Goal: Task Accomplishment & Management: Use online tool/utility

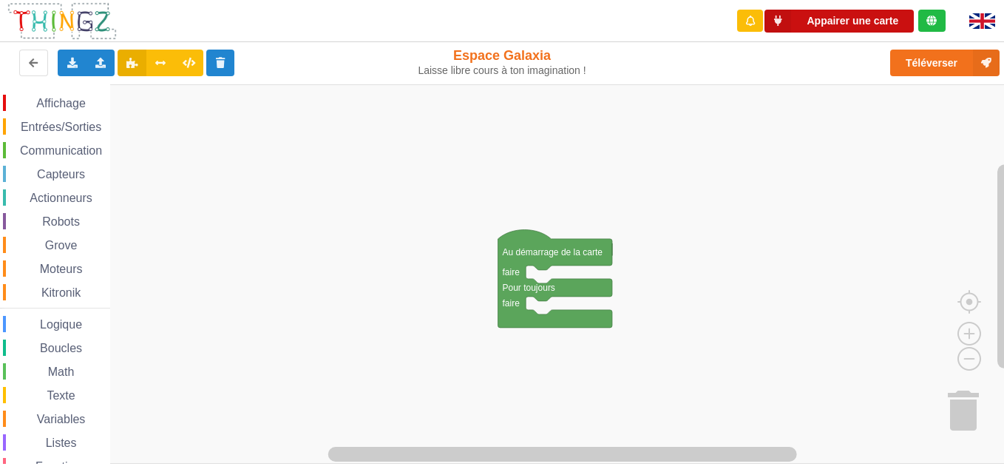
click at [856, 27] on button "Appairer une carte" at bounding box center [839, 21] width 149 height 23
click at [820, 24] on button "Appairer une carte" at bounding box center [839, 21] width 149 height 23
click at [788, 21] on icon at bounding box center [778, 21] width 27 height 23
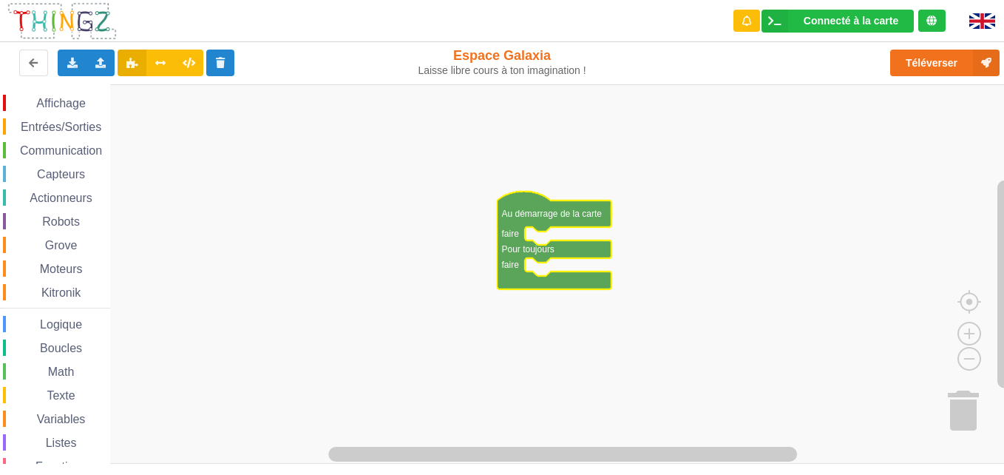
click at [44, 131] on span "Entrées/Sorties" at bounding box center [60, 127] width 85 height 13
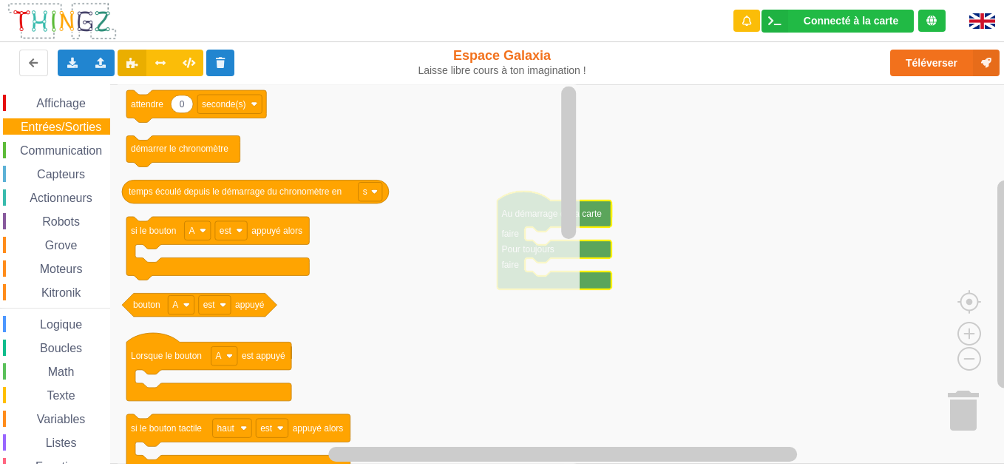
click at [49, 126] on span "Entrées/Sorties" at bounding box center [60, 127] width 85 height 13
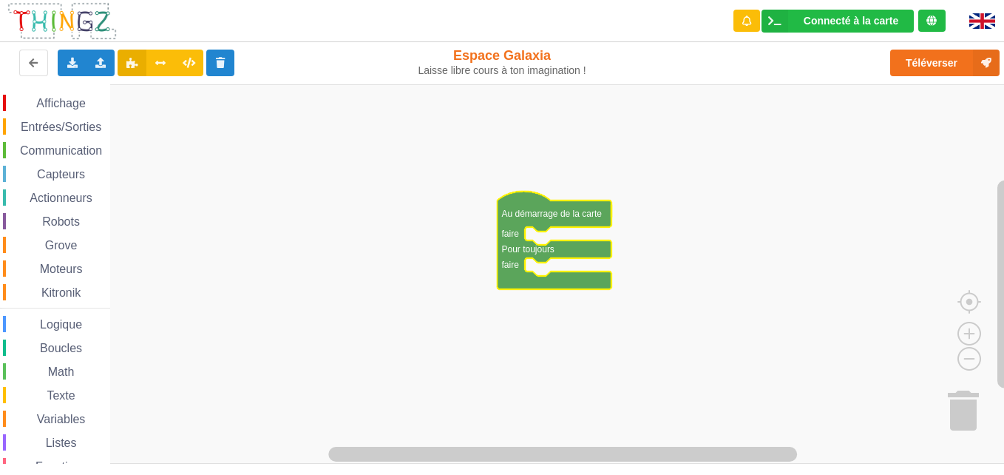
click at [25, 123] on span "Entrées/Sorties" at bounding box center [60, 127] width 85 height 13
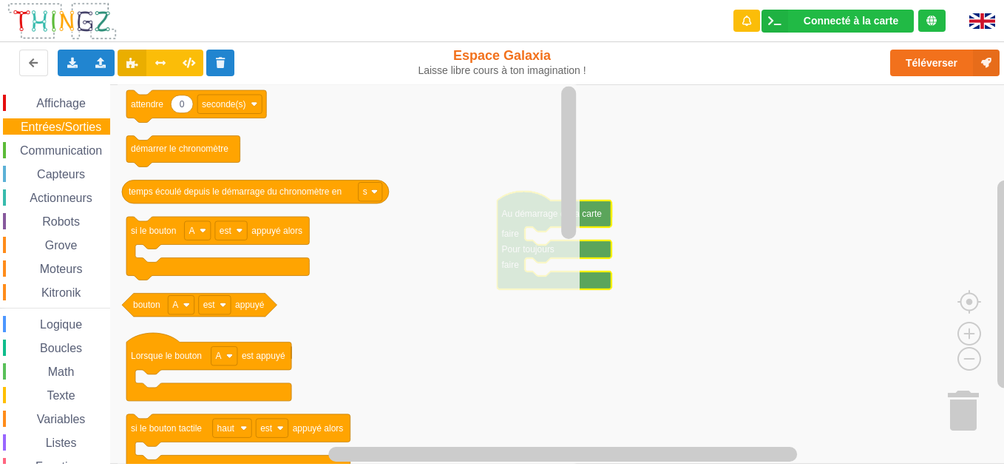
drag, startPoint x: 35, startPoint y: 130, endPoint x: 140, endPoint y: 163, distance: 110.2
click at [140, 163] on div "Affichage Entrées/Sorties Communication Capteurs Actionneurs Robots Grove Moteu…" at bounding box center [507, 274] width 1015 height 380
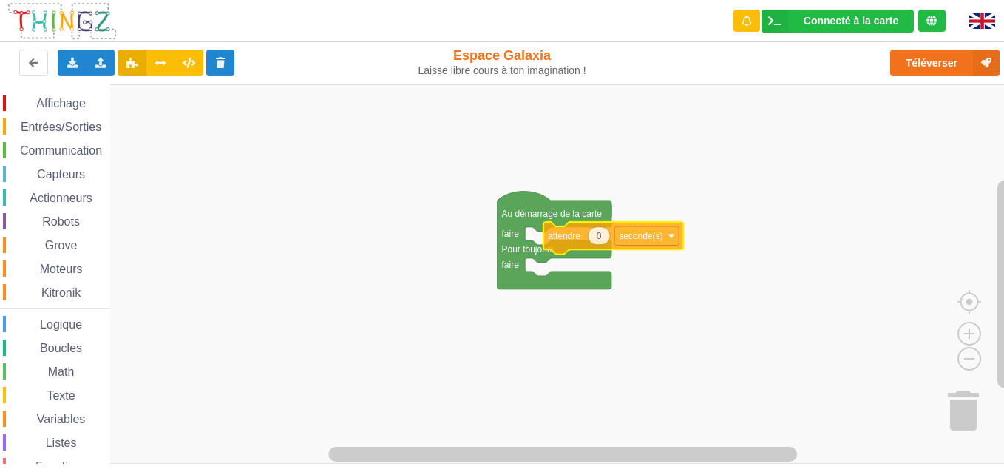
click at [570, 235] on div "Affichage Entrées/Sorties Communication Capteurs Actionneurs Robots Grove Moteu…" at bounding box center [507, 274] width 1015 height 380
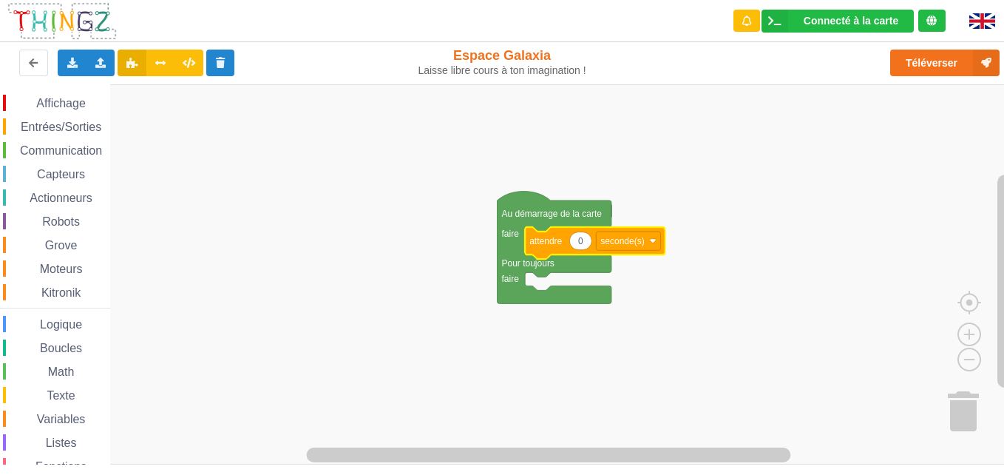
click at [639, 338] on rect "Espace de travail de Blocky" at bounding box center [507, 274] width 1015 height 380
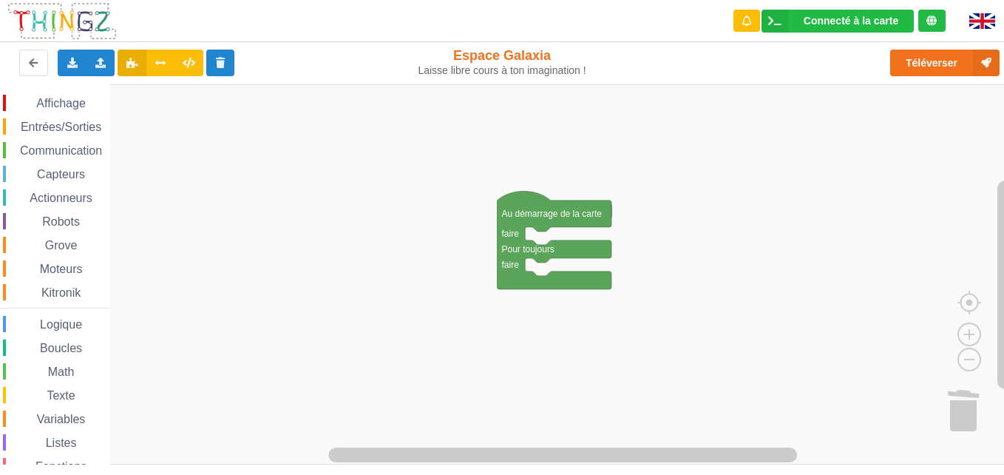
click at [581, 357] on rect "Espace de travail de Blocky" at bounding box center [507, 274] width 1015 height 380
click at [929, 54] on button "Téléverser" at bounding box center [945, 63] width 109 height 27
click at [971, 411] on image "Espace de travail de Blocky" at bounding box center [982, 409] width 71 height 92
click at [905, 461] on div "Affichage Entrées/Sorties Communication Capteurs Actionneurs Robots Grove Moteu…" at bounding box center [507, 274] width 1015 height 380
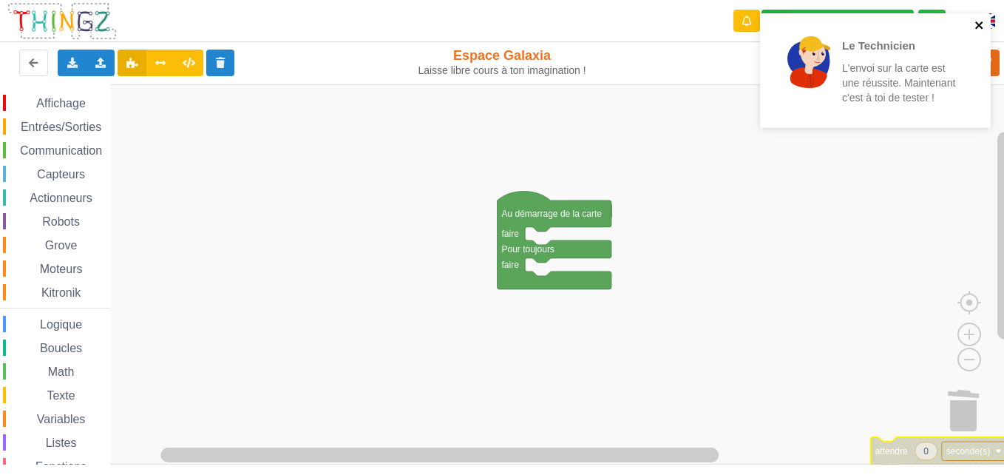
click at [984, 24] on icon "close" at bounding box center [980, 25] width 10 height 12
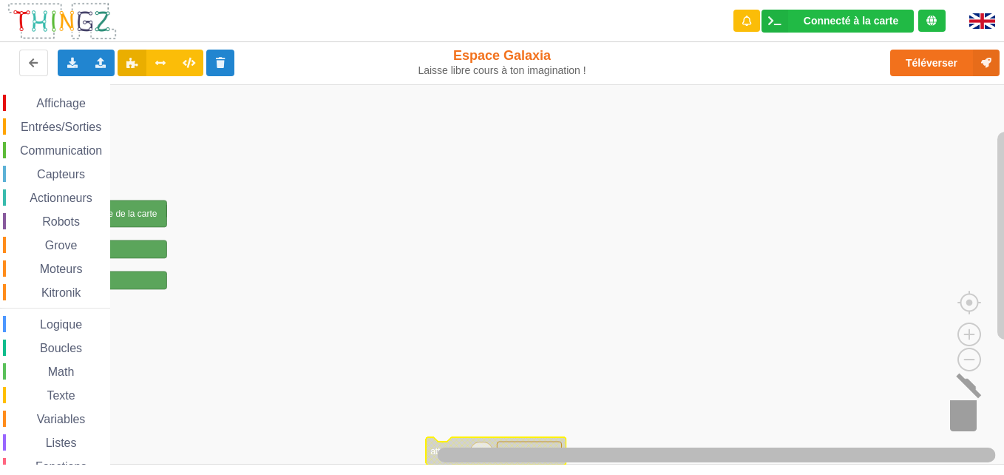
click at [970, 415] on div "Affichage Entrées/Sorties Communication Capteurs Actionneurs Robots Grove Moteu…" at bounding box center [507, 274] width 1015 height 380
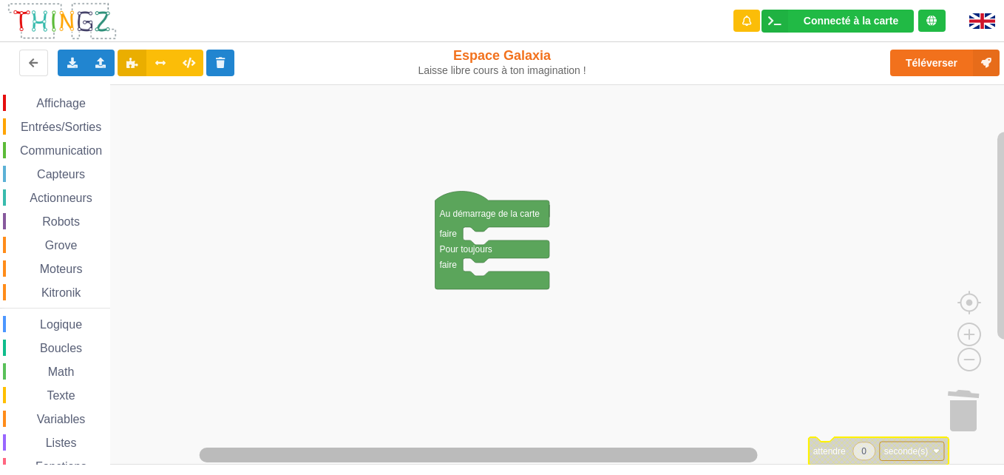
click at [442, 474] on html "Connecté à la carte Réglages Ouvrir le moniteur automatiquement Connexion autom…" at bounding box center [502, 237] width 1004 height 475
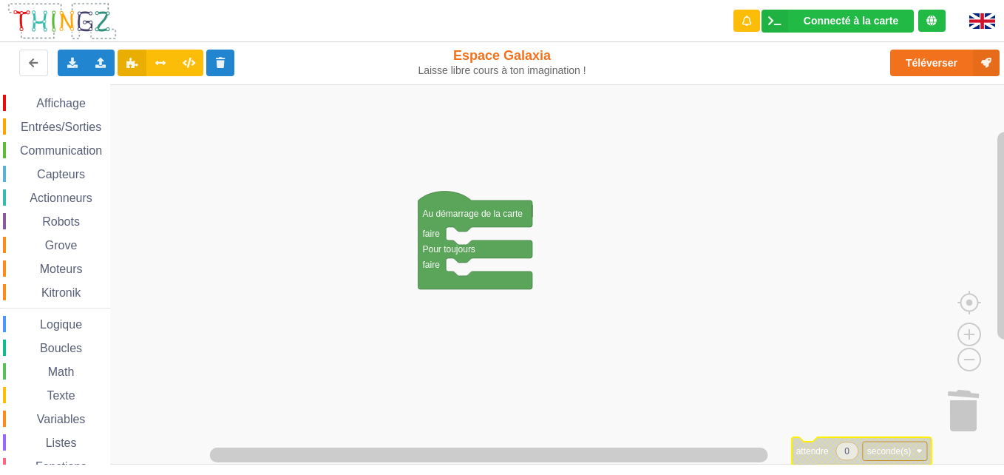
drag, startPoint x: 806, startPoint y: 445, endPoint x: 905, endPoint y: 407, distance: 105.6
click at [905, 407] on div "Affichage Entrées/Sorties Communication Capteurs Actionneurs Robots Grove Moteu…" at bounding box center [507, 274] width 1015 height 380
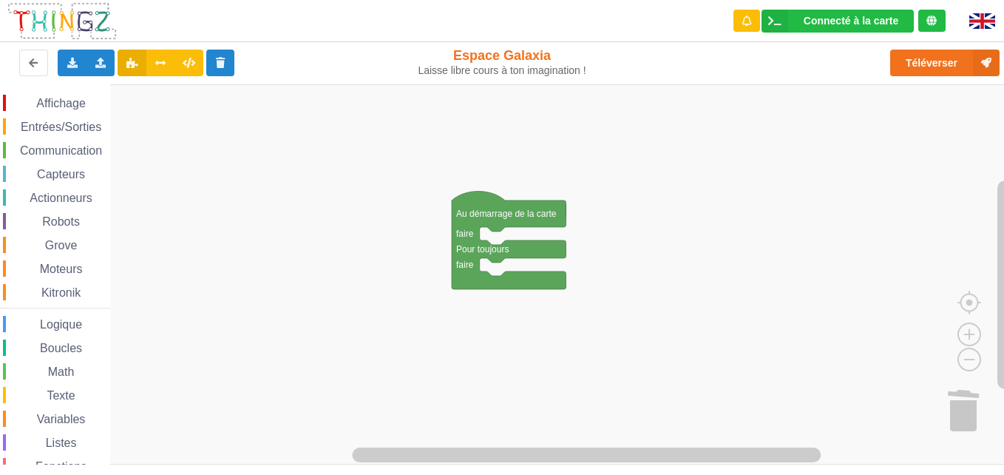
click at [42, 293] on span "Kitronik" at bounding box center [61, 292] width 44 height 13
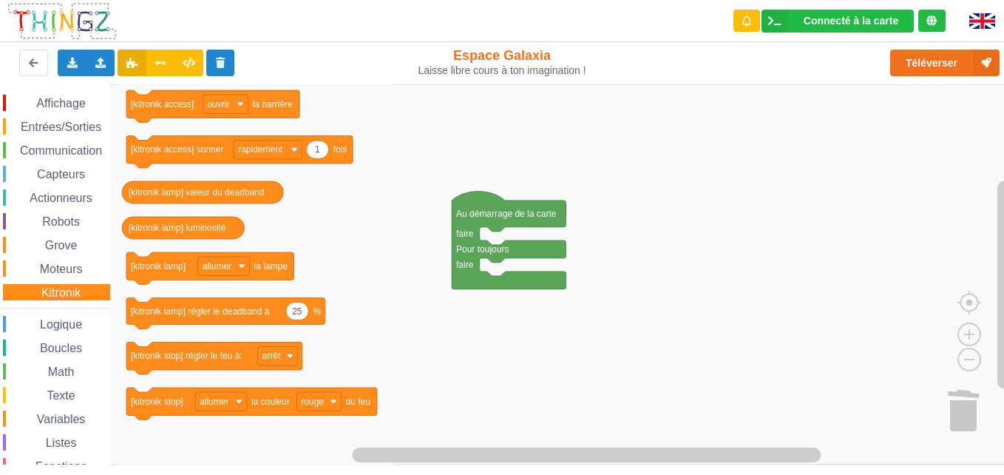
click at [41, 293] on span "Kitronik" at bounding box center [61, 292] width 44 height 13
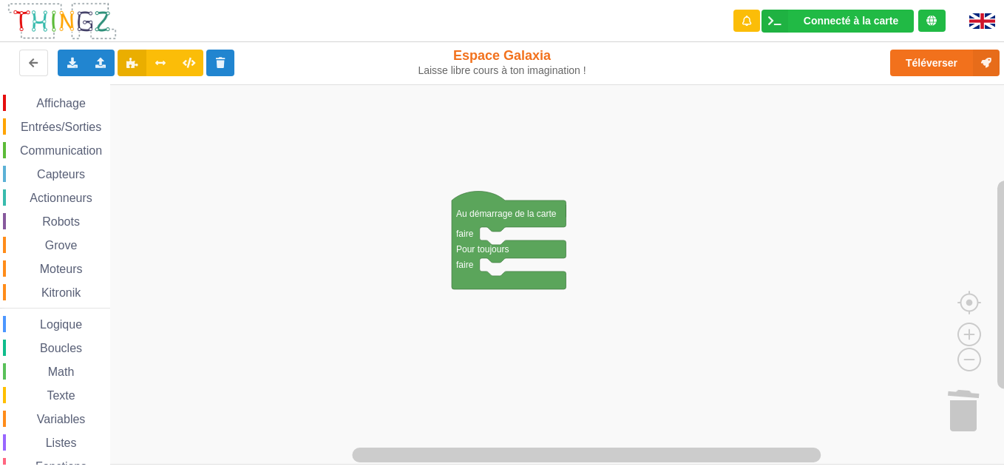
click at [41, 293] on span "Kitronik" at bounding box center [61, 292] width 44 height 13
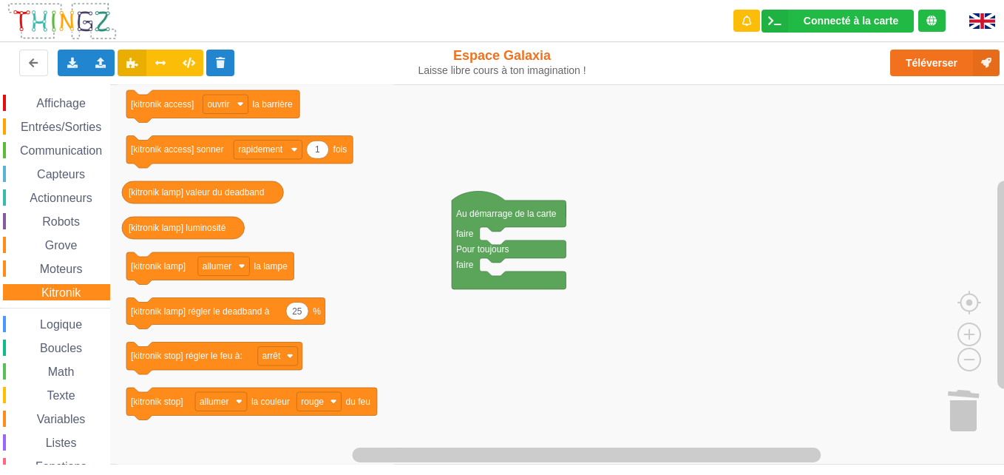
click at [41, 293] on span "Kitronik" at bounding box center [61, 292] width 44 height 13
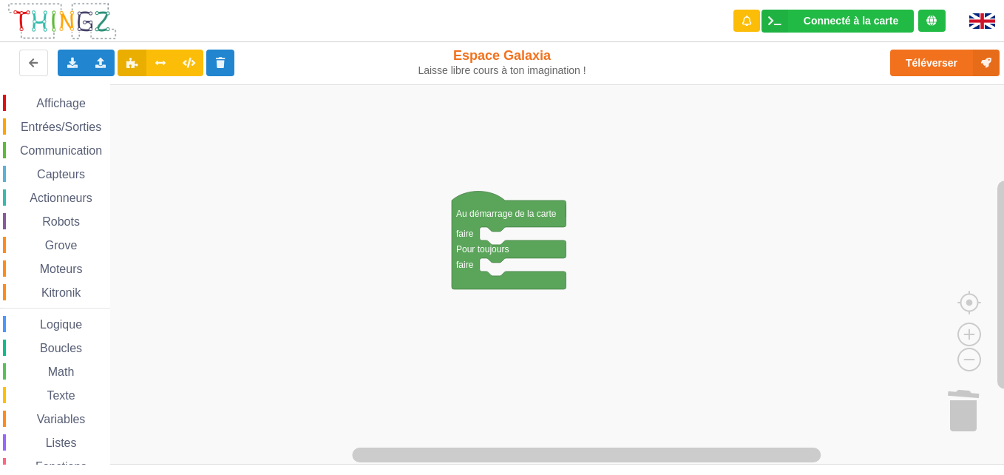
click at [41, 293] on span "Kitronik" at bounding box center [61, 292] width 44 height 13
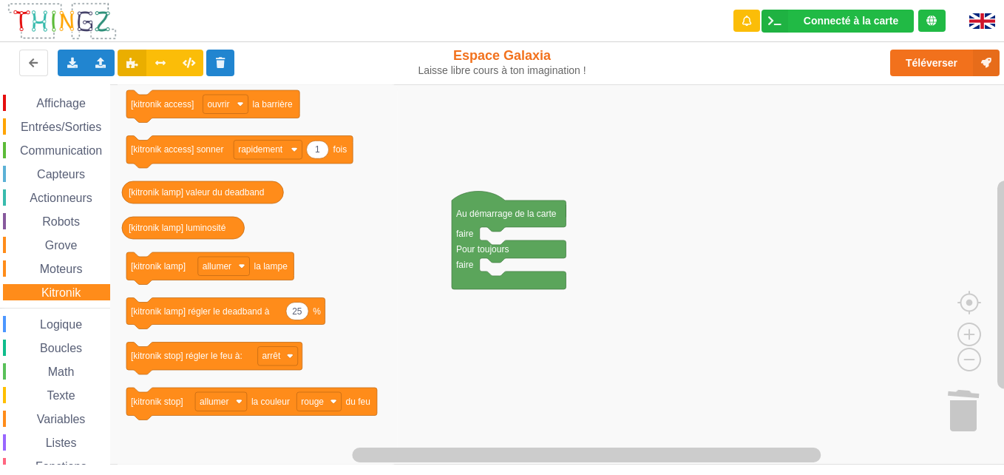
click at [41, 293] on span "Kitronik" at bounding box center [61, 292] width 44 height 13
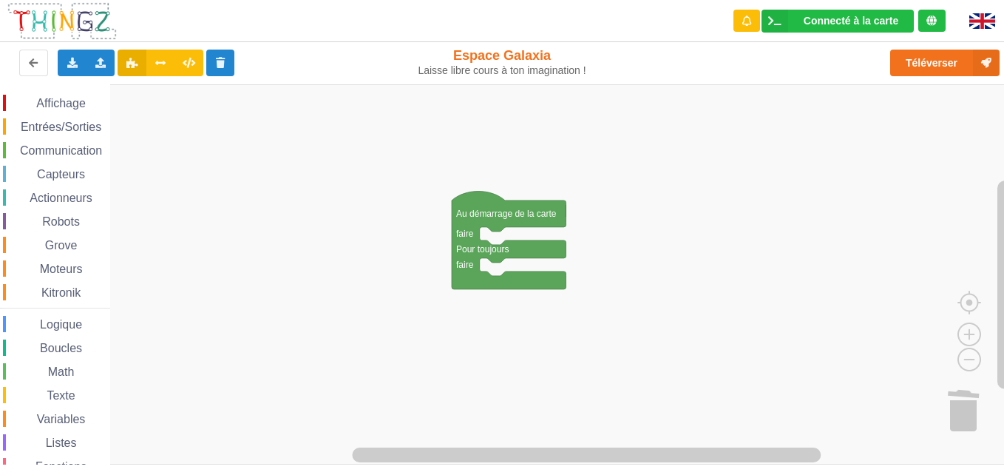
click at [30, 150] on span "Communication" at bounding box center [61, 150] width 87 height 13
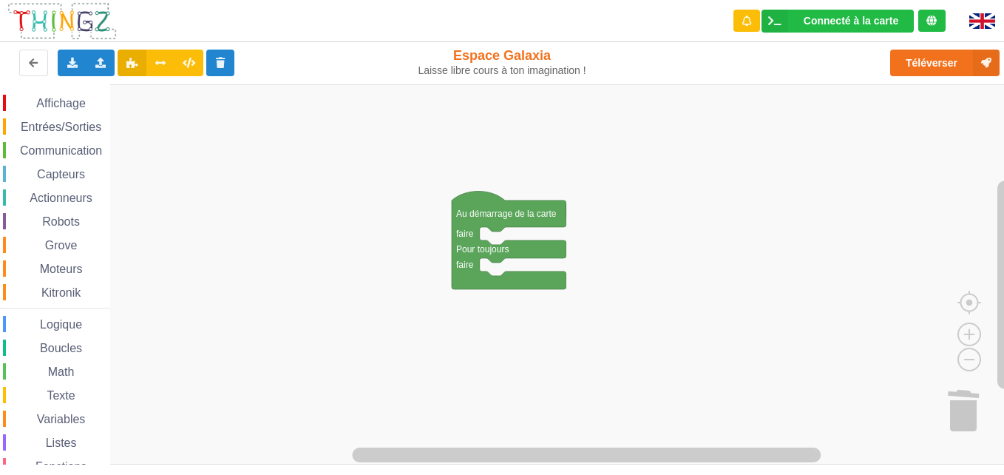
click at [33, 169] on span "Espace de travail de Blocky" at bounding box center [29, 175] width 12 height 12
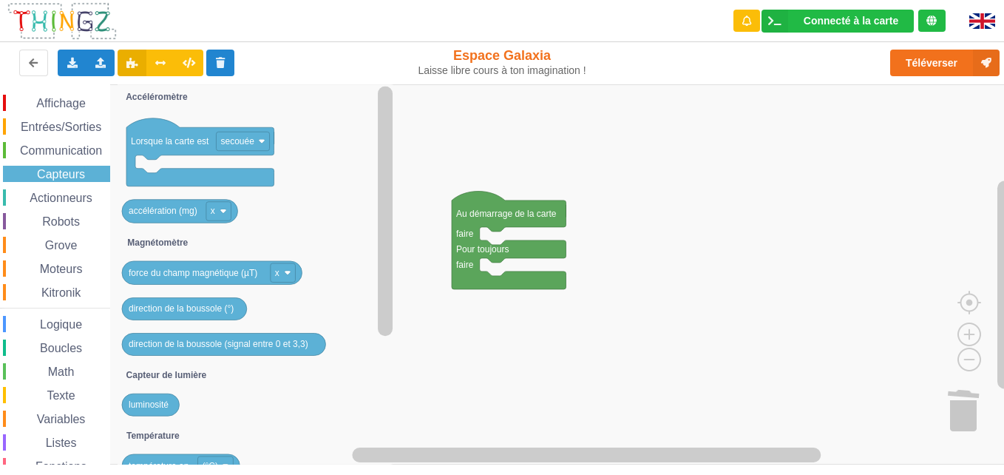
click at [60, 158] on div "Communication" at bounding box center [56, 150] width 107 height 16
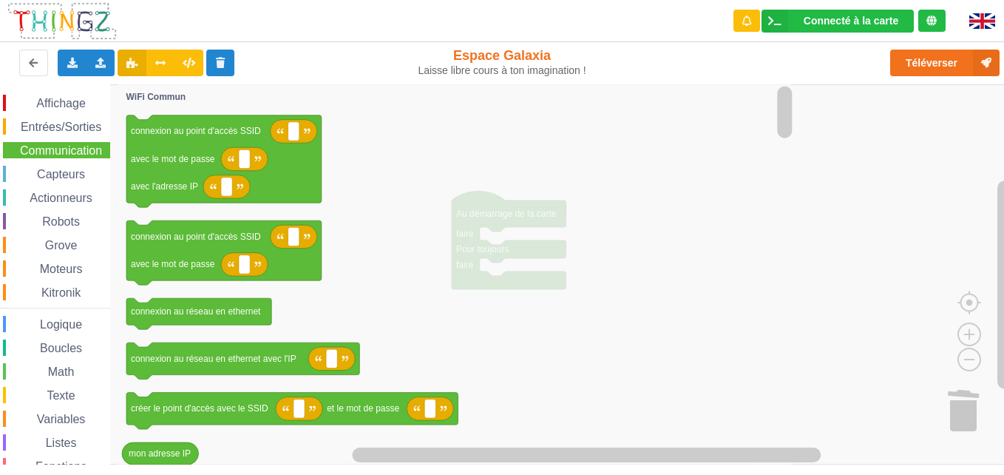
click at [58, 158] on div "Communication" at bounding box center [56, 150] width 107 height 16
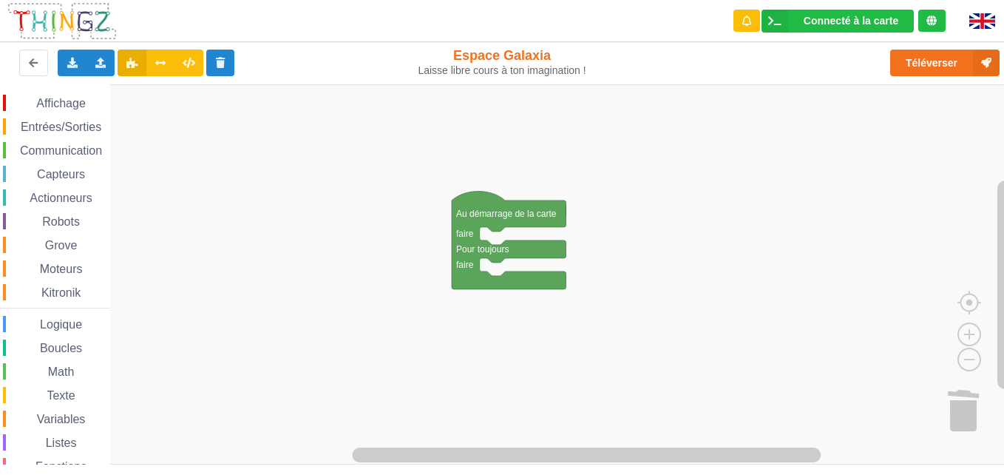
click at [58, 153] on span "Communication" at bounding box center [61, 150] width 87 height 13
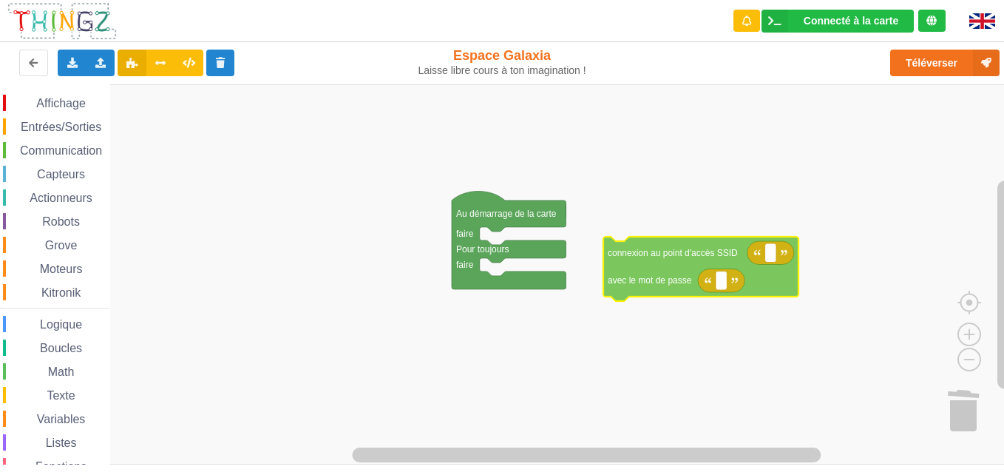
click at [637, 260] on div "Affichage Entrées/Sorties Communication Capteurs Actionneurs Robots Grove Moteu…" at bounding box center [507, 274] width 1015 height 380
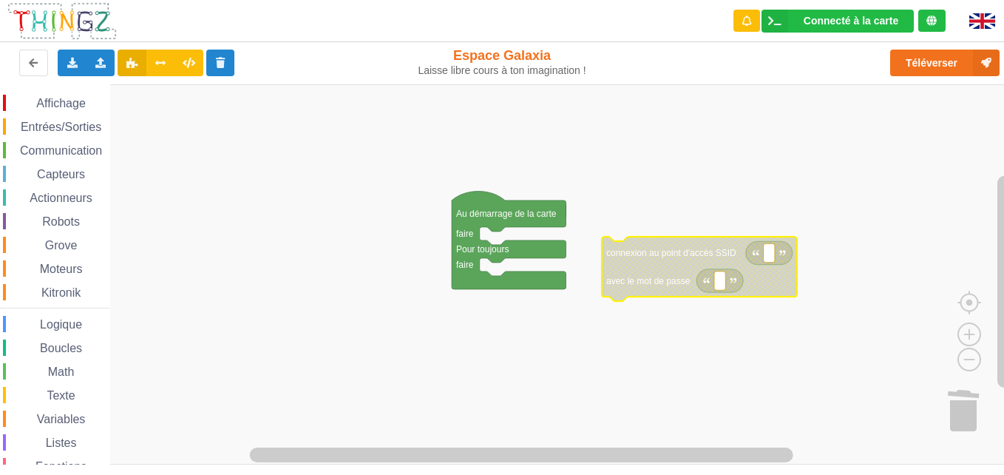
click at [31, 151] on span "Communication" at bounding box center [61, 150] width 87 height 13
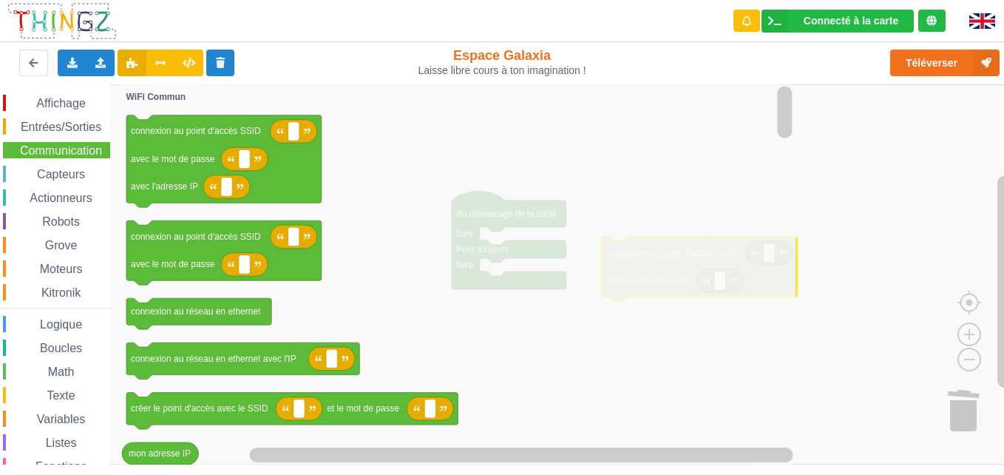
click at [675, 325] on icon "Espace de travail de Blocky" at bounding box center [457, 274] width 678 height 380
click at [935, 191] on rect "Espace de travail de Blocky" at bounding box center [507, 274] width 1015 height 380
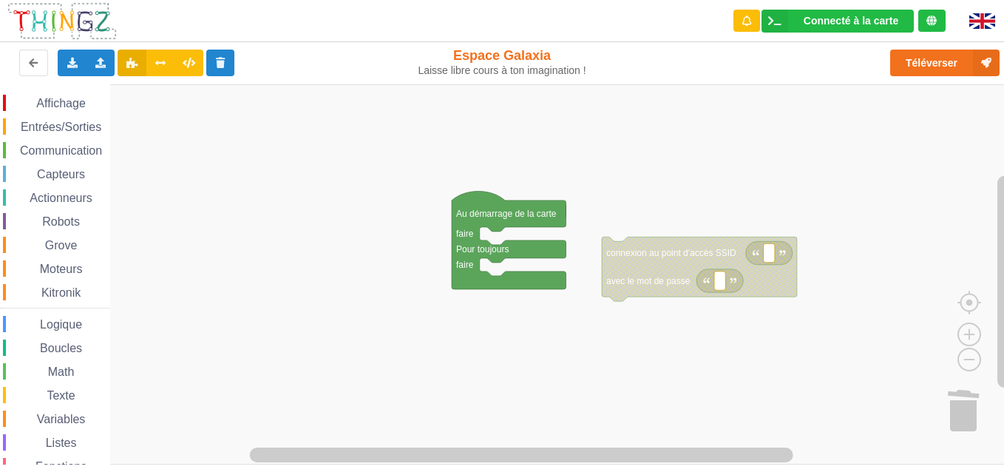
click at [795, 263] on icon "Espace de travail de Blocky" at bounding box center [699, 269] width 195 height 64
click at [773, 257] on rect "Espace de travail de Blocky" at bounding box center [769, 252] width 11 height 19
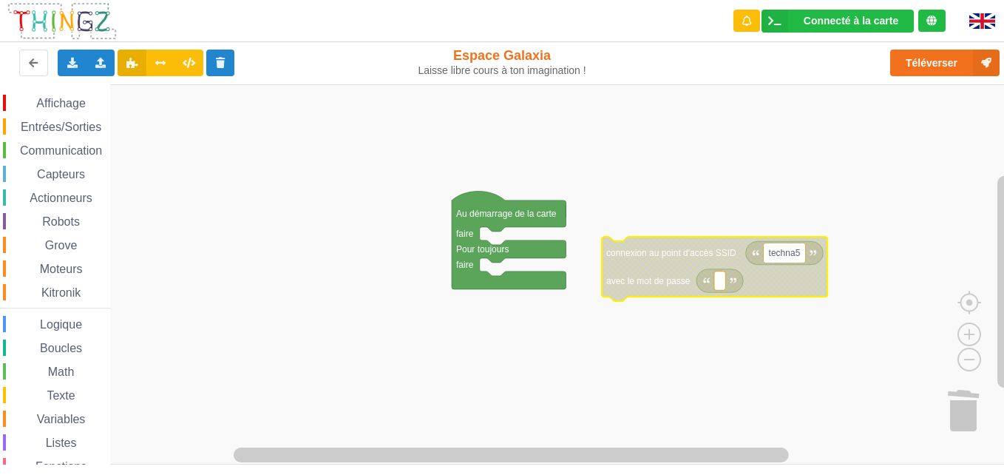
click at [791, 252] on input "techna5" at bounding box center [785, 252] width 42 height 19
type input "technca5"
click at [715, 288] on rect "Espace de travail de Blocky" at bounding box center [719, 280] width 11 height 19
drag, startPoint x: 715, startPoint y: 288, endPoint x: 788, endPoint y: 313, distance: 77.2
click at [788, 313] on body "Connecté à la carte Réglages Ouvrir le moniteur automatiquement Connexion autom…" at bounding box center [502, 237] width 1004 height 475
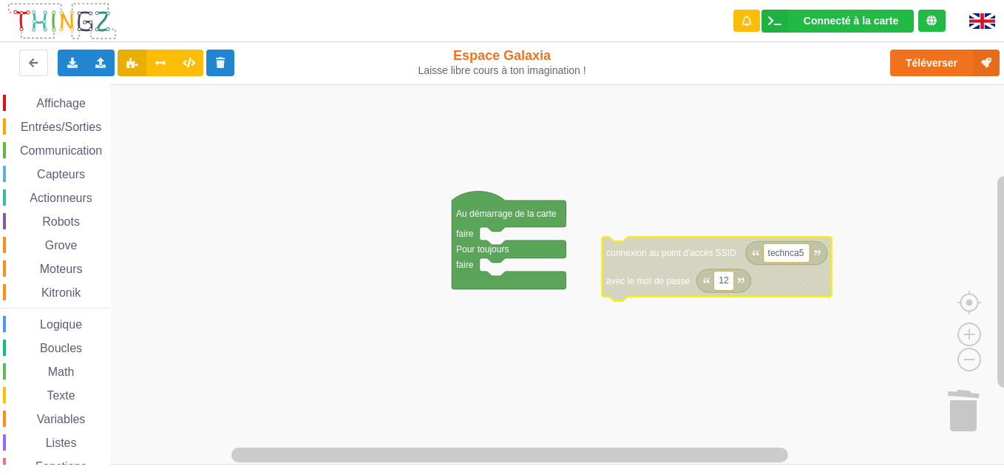
type input "1"
type input "1234567890"
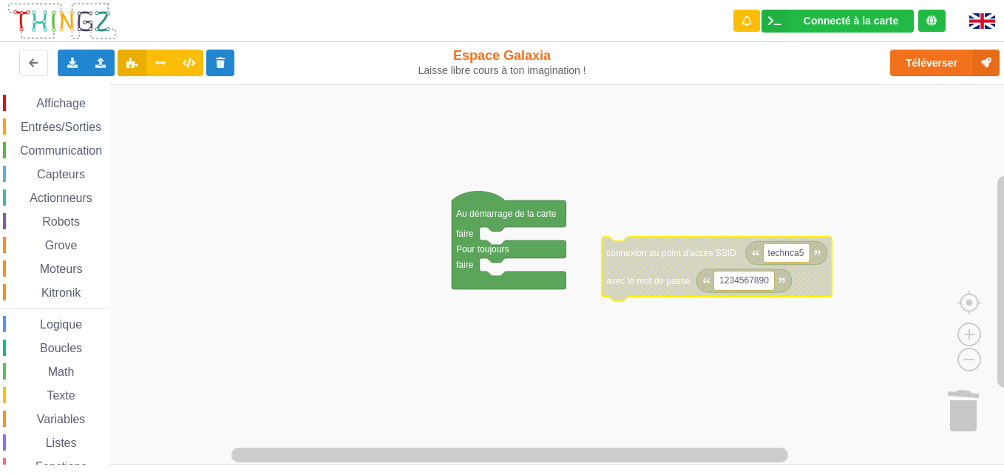
click at [788, 313] on rect "Espace de travail de Blocky" at bounding box center [507, 274] width 1015 height 380
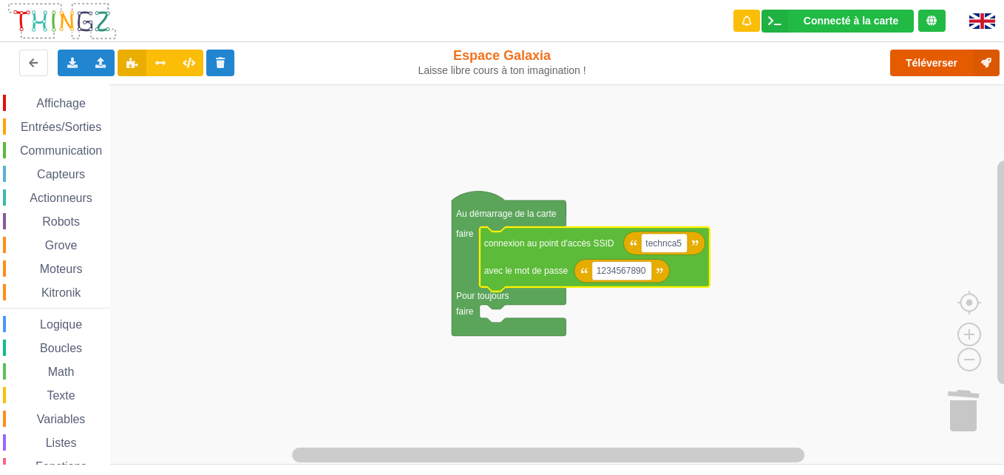
drag, startPoint x: 913, startPoint y: 58, endPoint x: 984, endPoint y: 311, distance: 262.7
click at [984, 311] on div "Connecté à la carte Réglages Ouvrir le moniteur automatiquement Connexion autom…" at bounding box center [502, 227] width 1025 height 475
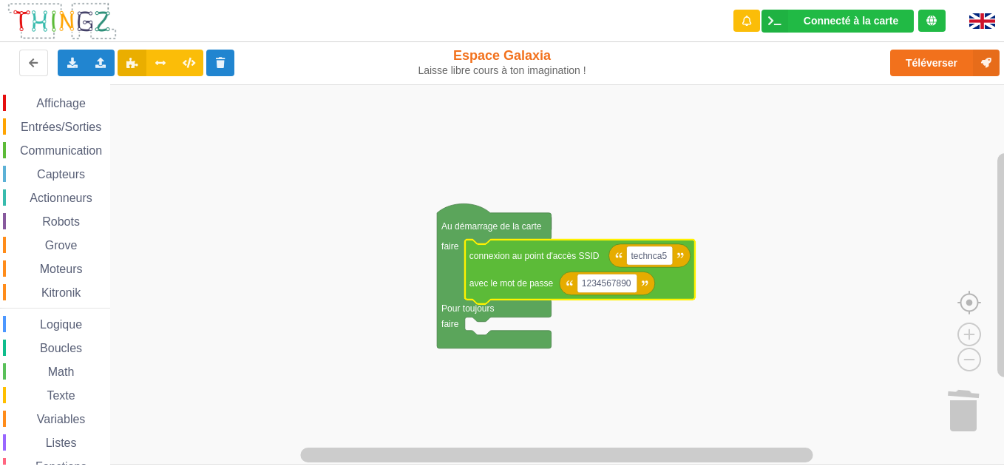
click at [976, 305] on image "Espace de travail de Blocky" at bounding box center [993, 269] width 71 height 92
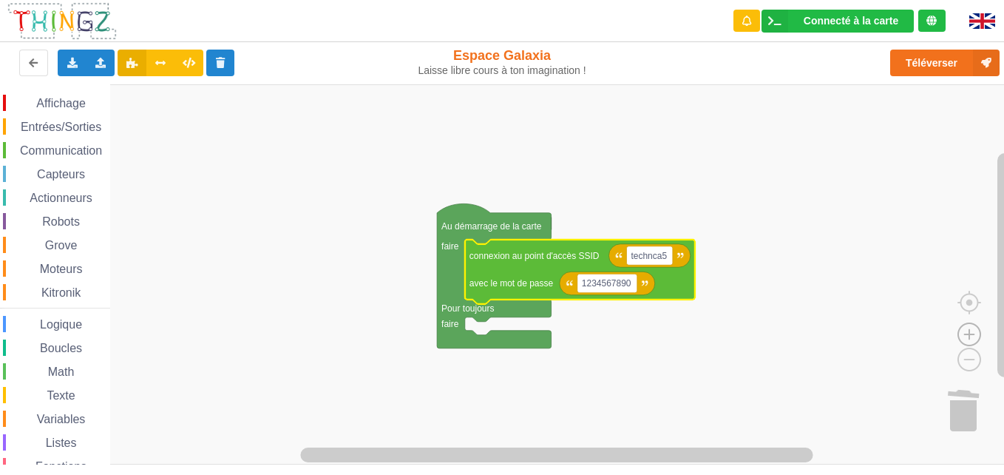
click at [976, 333] on image "Espace de travail de Blocky" at bounding box center [969, 300] width 71 height 92
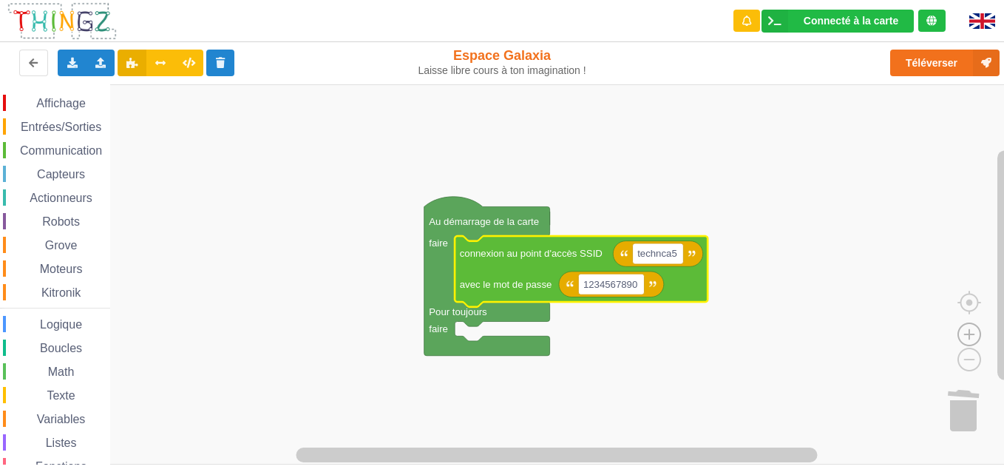
click at [976, 333] on image "Espace de travail de Blocky" at bounding box center [969, 300] width 71 height 92
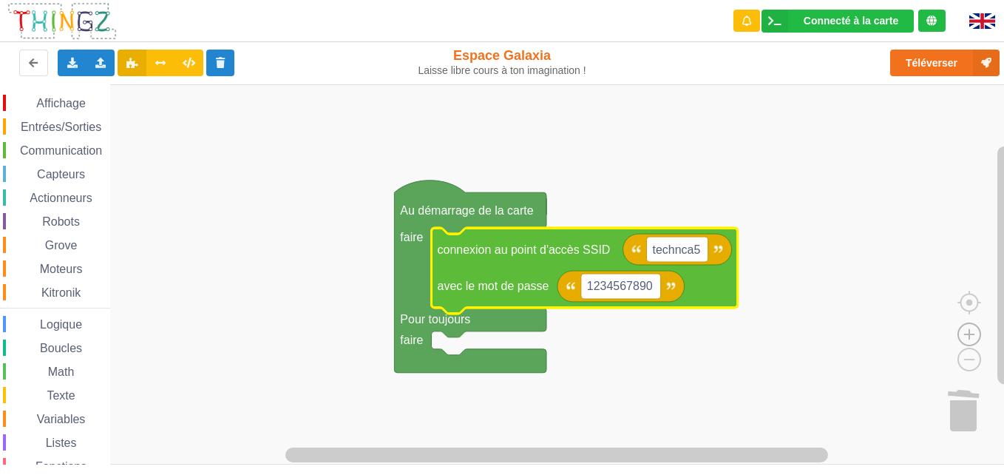
click at [976, 333] on image "Espace de travail de Blocky" at bounding box center [969, 300] width 71 height 92
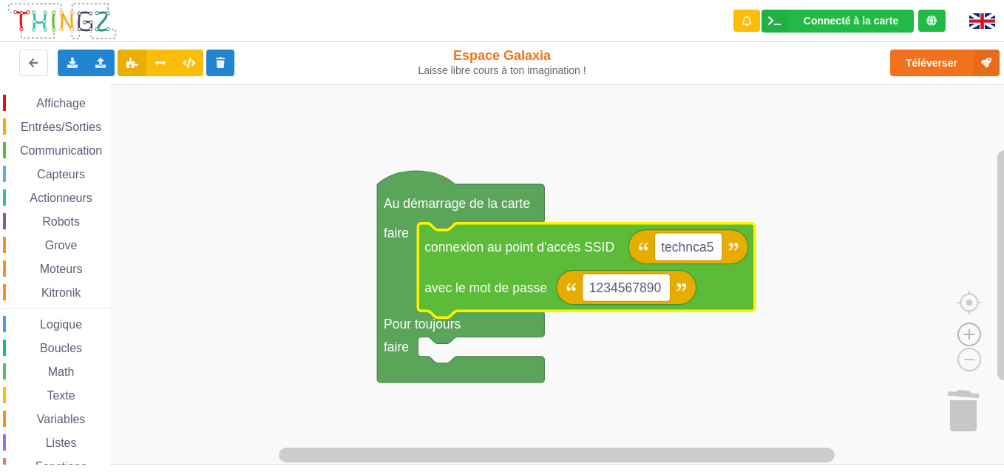
click at [976, 333] on image "Espace de travail de Blocky" at bounding box center [969, 300] width 71 height 92
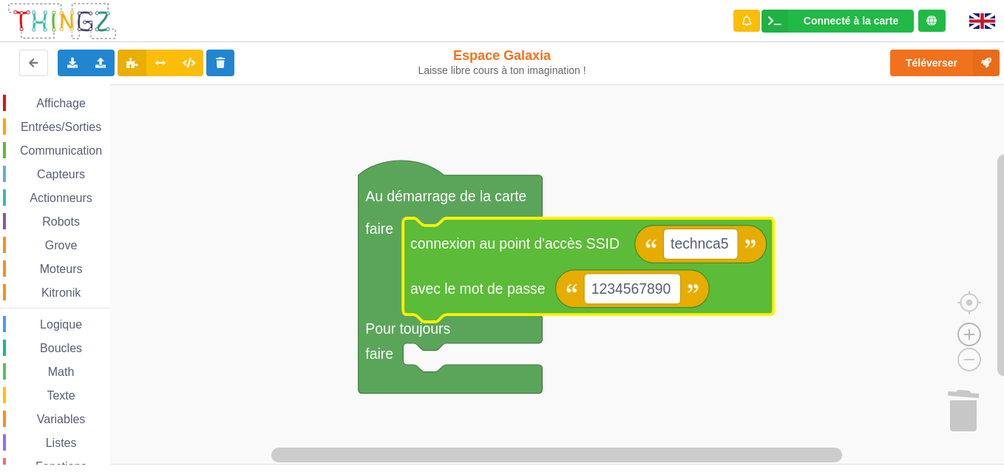
click at [976, 333] on image "Espace de travail de Blocky" at bounding box center [969, 300] width 71 height 92
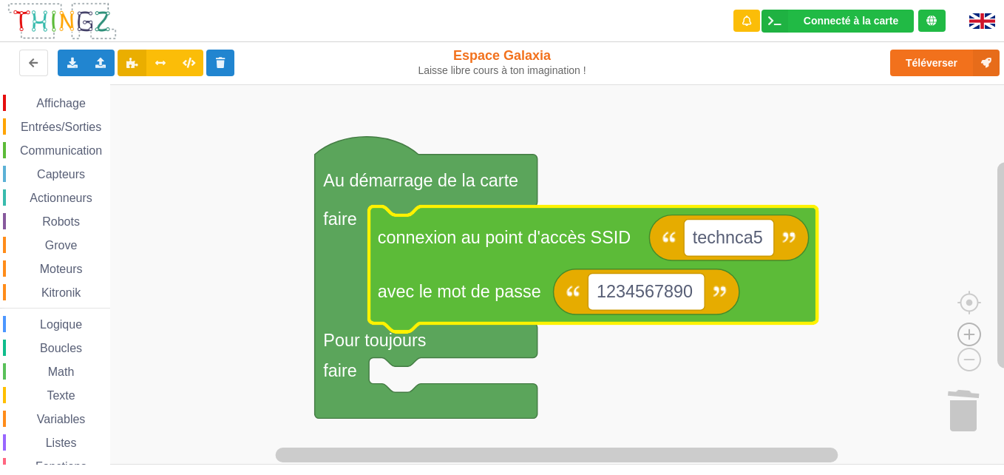
click at [976, 333] on image "Espace de travail de Blocky" at bounding box center [969, 300] width 71 height 92
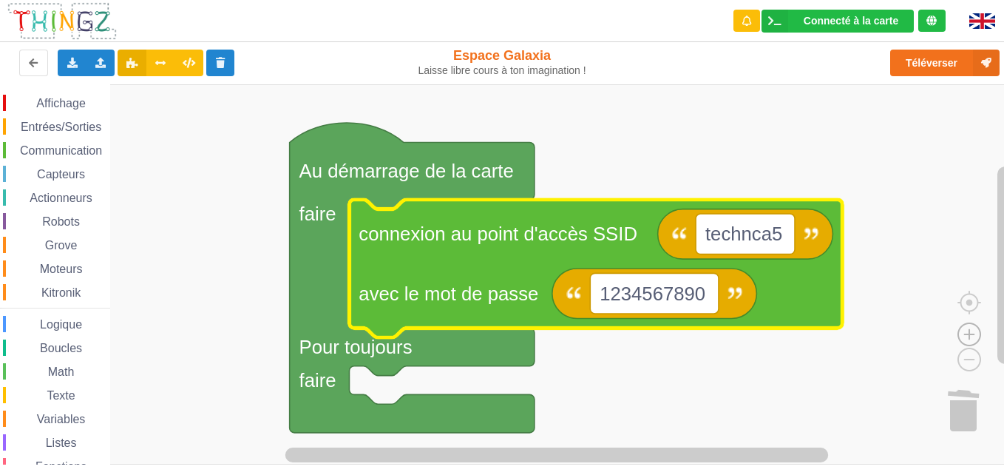
click at [976, 333] on image "Espace de travail de Blocky" at bounding box center [969, 300] width 71 height 92
click at [929, 61] on button "Téléverser" at bounding box center [945, 63] width 109 height 27
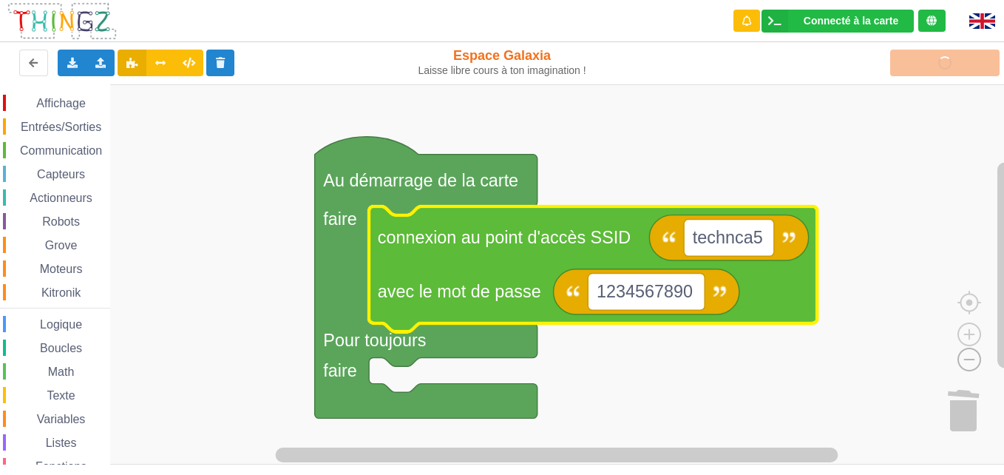
click at [971, 362] on image "Espace de travail de Blocky" at bounding box center [945, 326] width 71 height 92
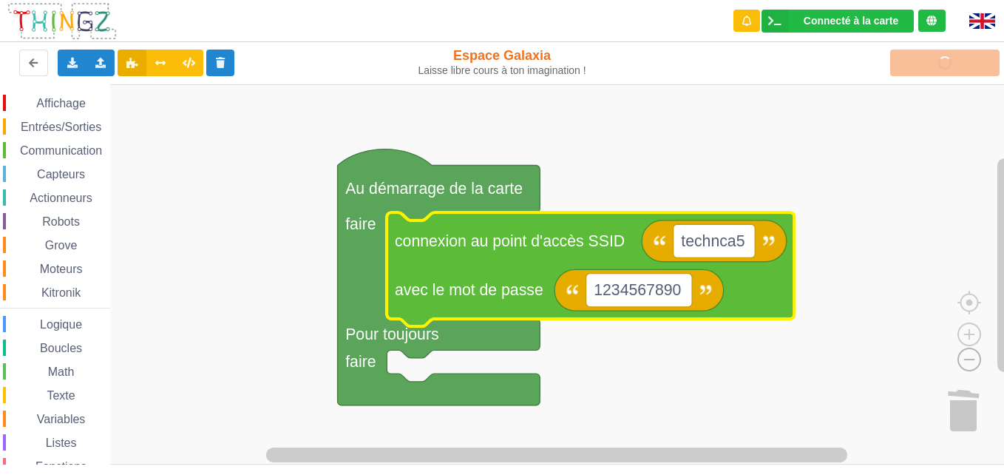
click at [971, 362] on image "Espace de travail de Blocky" at bounding box center [945, 326] width 71 height 92
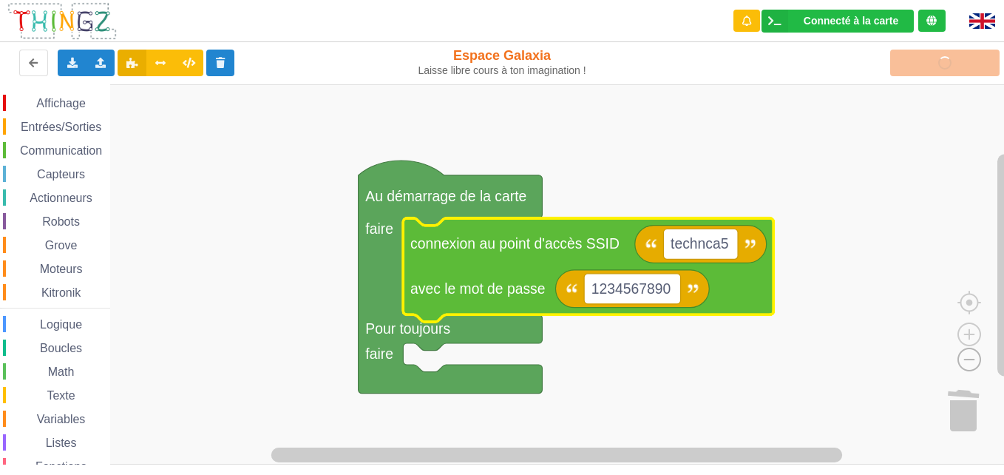
click at [971, 362] on image "Espace de travail de Blocky" at bounding box center [945, 326] width 71 height 92
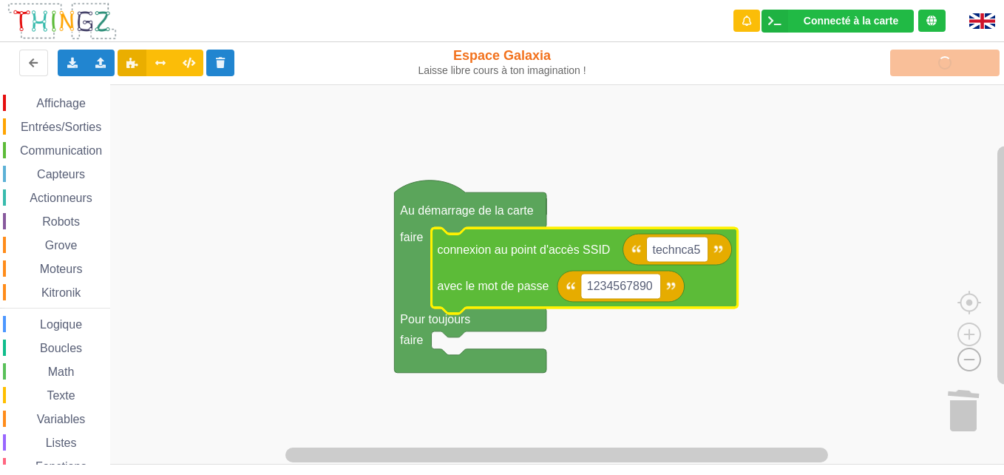
click at [971, 362] on image "Espace de travail de Blocky" at bounding box center [945, 326] width 71 height 92
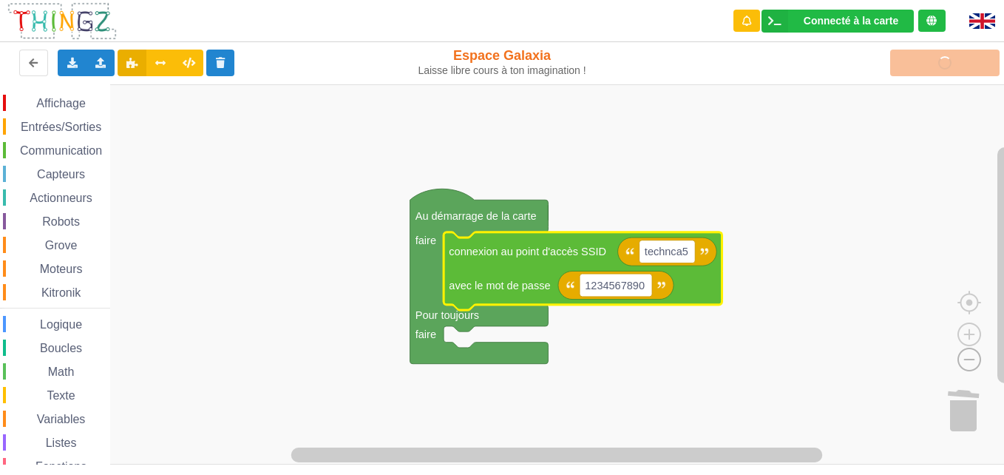
click at [971, 362] on image "Espace de travail de Blocky" at bounding box center [945, 326] width 71 height 92
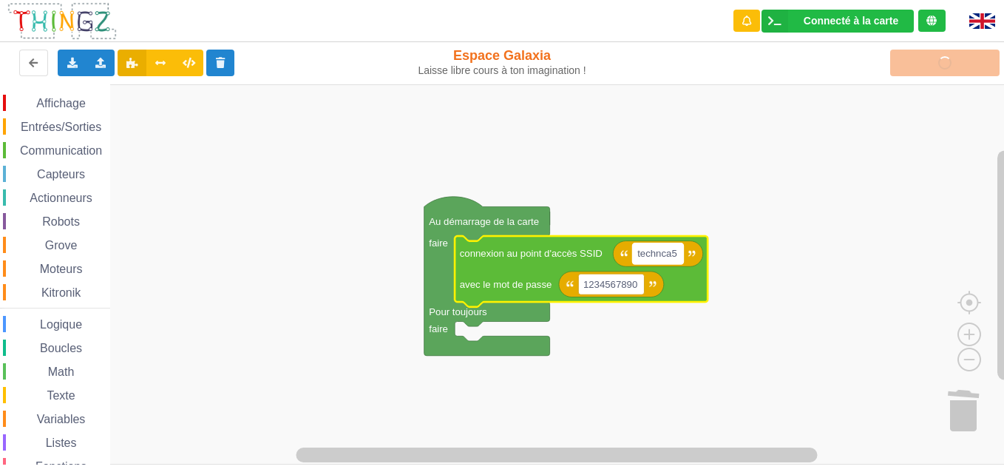
click at [669, 259] on text "technca5" at bounding box center [658, 253] width 40 height 11
type input "techno5"
click at [667, 254] on text "techno5" at bounding box center [655, 253] width 35 height 11
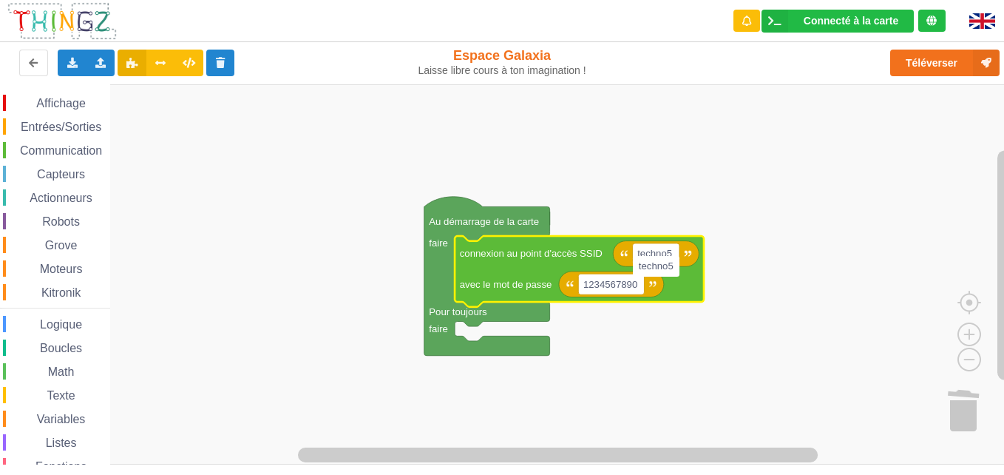
click at [667, 256] on input "techno5" at bounding box center [656, 266] width 47 height 21
drag, startPoint x: 667, startPoint y: 256, endPoint x: 697, endPoint y: 261, distance: 30.8
click at [697, 261] on body "Connecté à la carte Réglages Ouvrir le moniteur automatiquement Connexion autom…" at bounding box center [502, 237] width 1004 height 475
click at [675, 257] on input "techno5" at bounding box center [656, 266] width 47 height 21
click at [675, 250] on rect "Espace de travail de Blocky" at bounding box center [656, 253] width 47 height 21
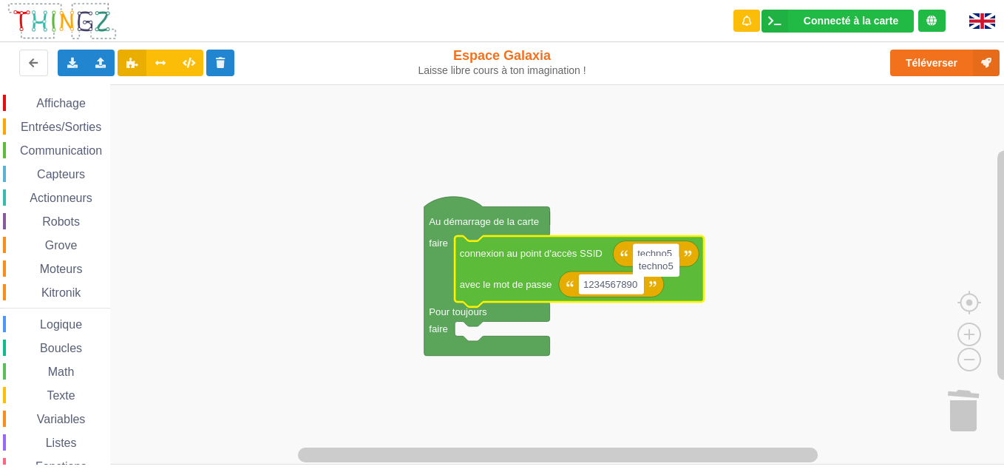
click at [672, 272] on input "techno5" at bounding box center [656, 266] width 47 height 21
drag, startPoint x: 671, startPoint y: 271, endPoint x: 669, endPoint y: 283, distance: 12.0
click at [669, 283] on body "Connecté à la carte Réglages Ouvrir le moniteur automatiquement Connexion autom…" at bounding box center [502, 237] width 1004 height 475
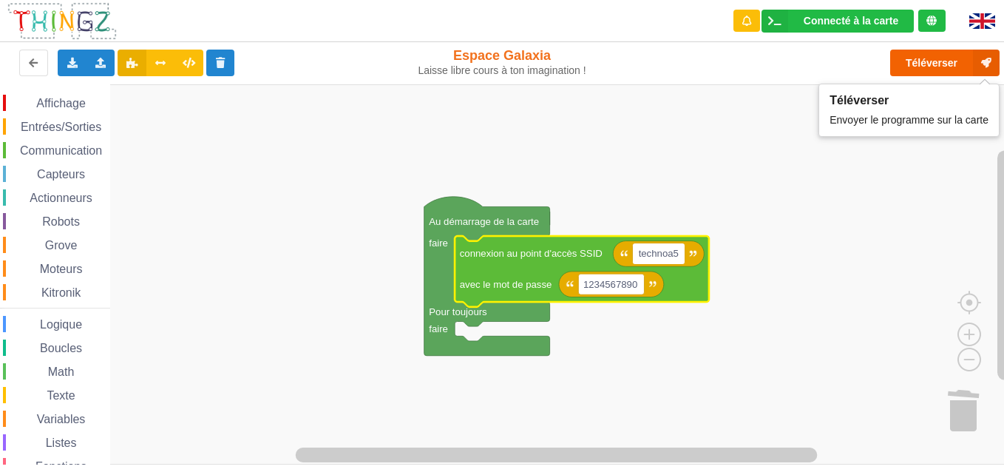
type input "technoa5"
click at [917, 62] on button "Téléverser" at bounding box center [945, 63] width 109 height 27
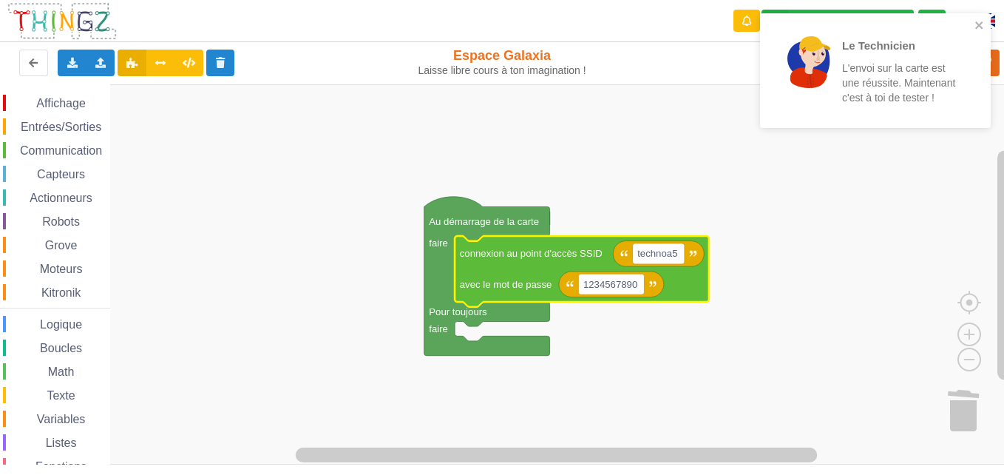
click at [67, 154] on span "Communication" at bounding box center [61, 150] width 87 height 13
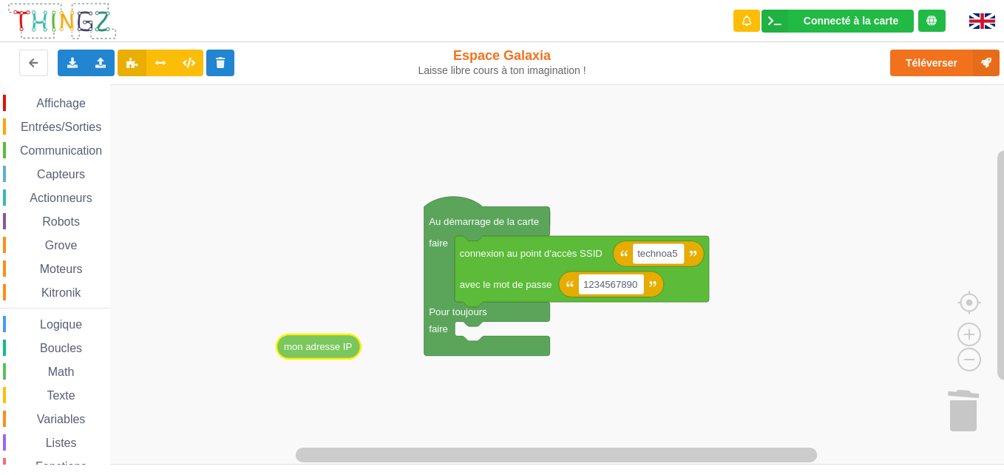
click at [335, 339] on div "Affichage Entrées/Sorties Communication Capteurs Actionneurs Robots Grove Moteu…" at bounding box center [507, 274] width 1015 height 380
click at [59, 152] on span "Communication" at bounding box center [61, 150] width 87 height 13
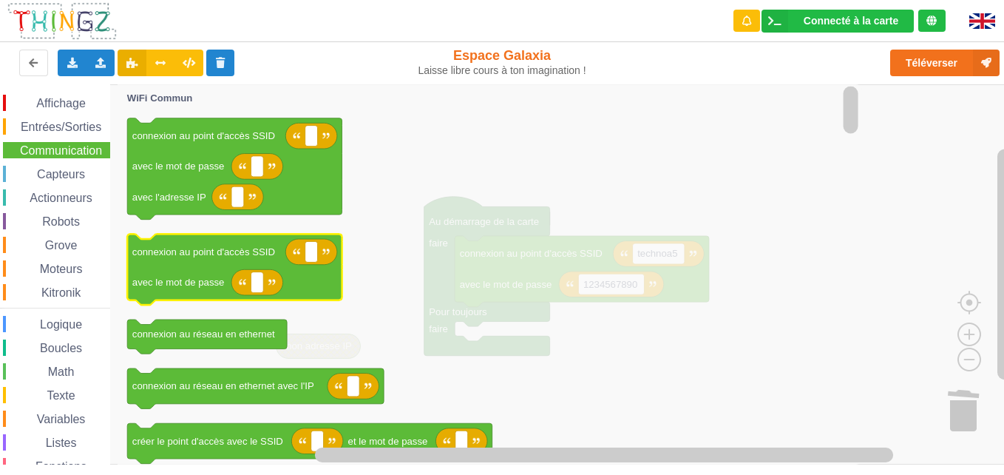
click at [234, 286] on icon "Espace de travail de Blocky" at bounding box center [258, 282] width 52 height 26
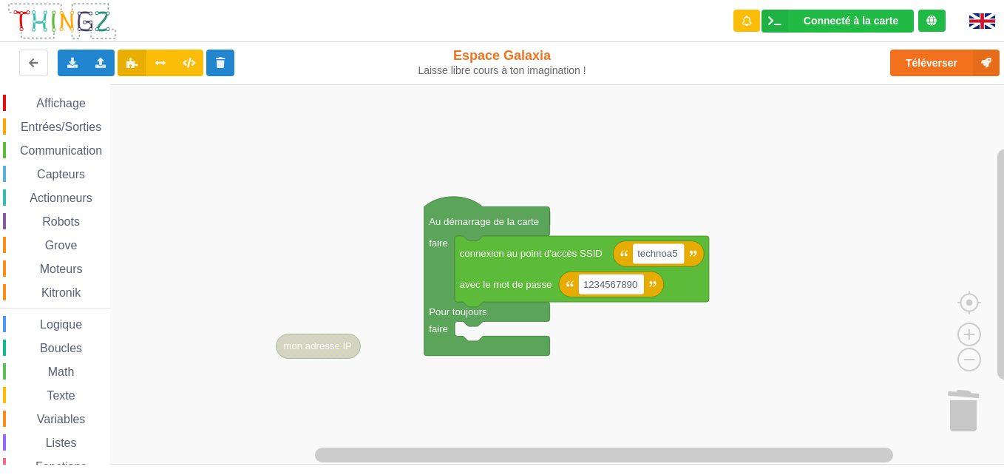
click at [65, 149] on span "Communication" at bounding box center [61, 150] width 87 height 13
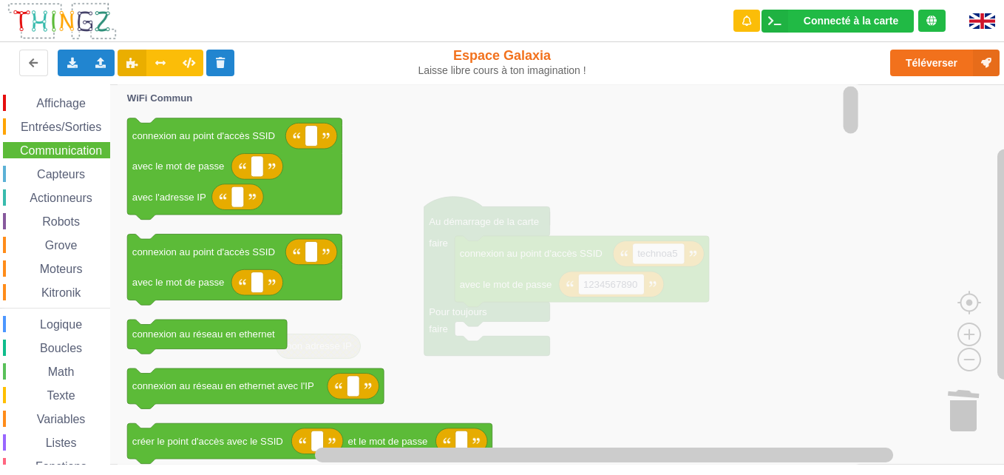
click at [71, 164] on div "Affichage Entrées/Sorties Communication Capteurs Actionneurs Robots Grove Moteu…" at bounding box center [55, 304] width 110 height 419
click at [129, 0] on html "Connecté à la carte Réglages Ouvrir le moniteur automatiquement Connexion autom…" at bounding box center [502, 237] width 1004 height 475
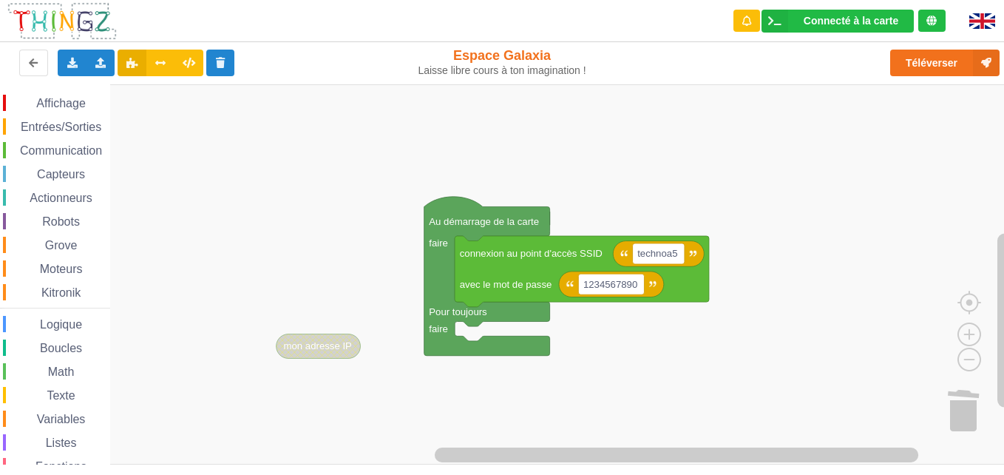
click at [70, 156] on span "Communication" at bounding box center [61, 150] width 87 height 13
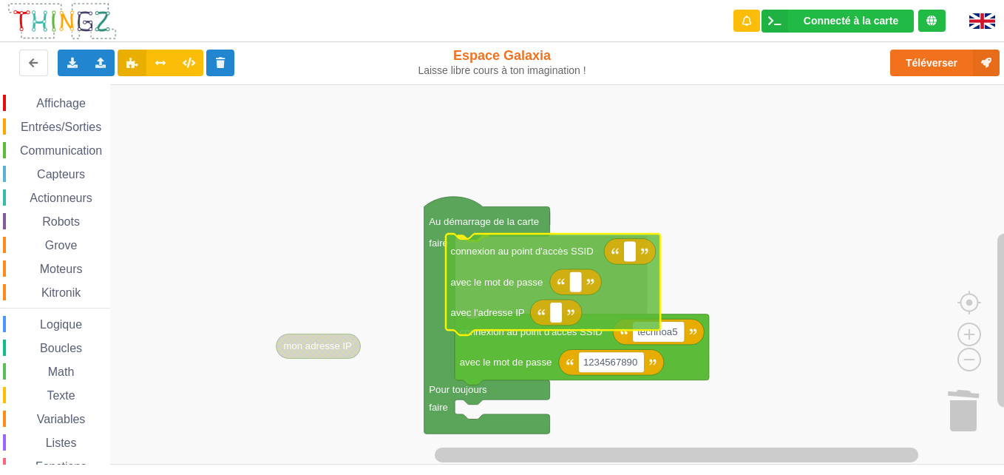
click at [567, 302] on div "Affichage Entrées/Sorties Communication Capteurs Actionneurs Robots Grove Moteu…" at bounding box center [507, 274] width 1015 height 380
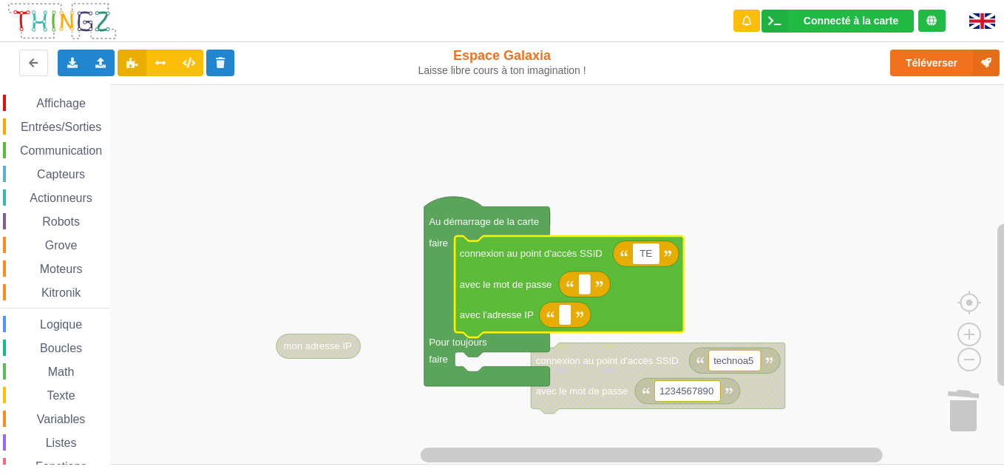
type input "T"
type input "tecnoa5"
click at [587, 284] on rect "Espace de travail de Blocky" at bounding box center [584, 284] width 13 height 21
click at [649, 256] on text "tecnoa5" at bounding box center [655, 253] width 35 height 11
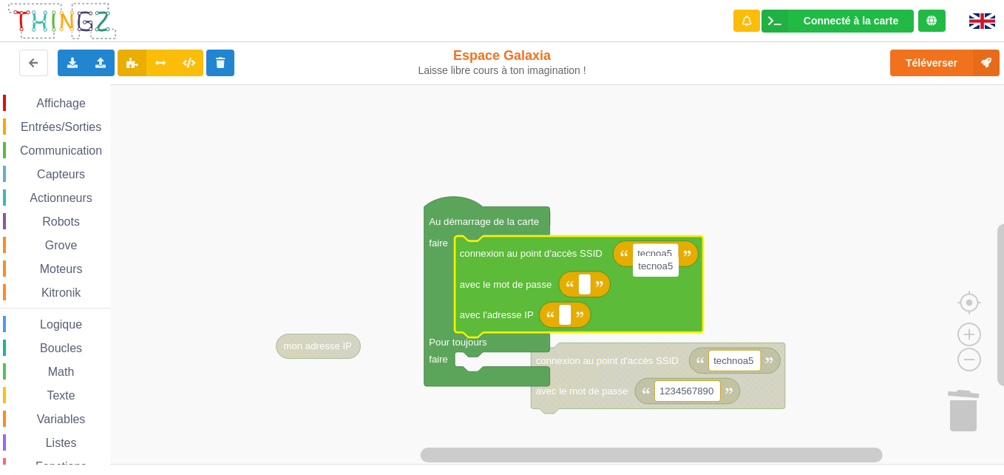
type input "h"
type input "technoa5"
click at [586, 290] on text "Espace de travail de Blocky" at bounding box center [585, 284] width 3 height 11
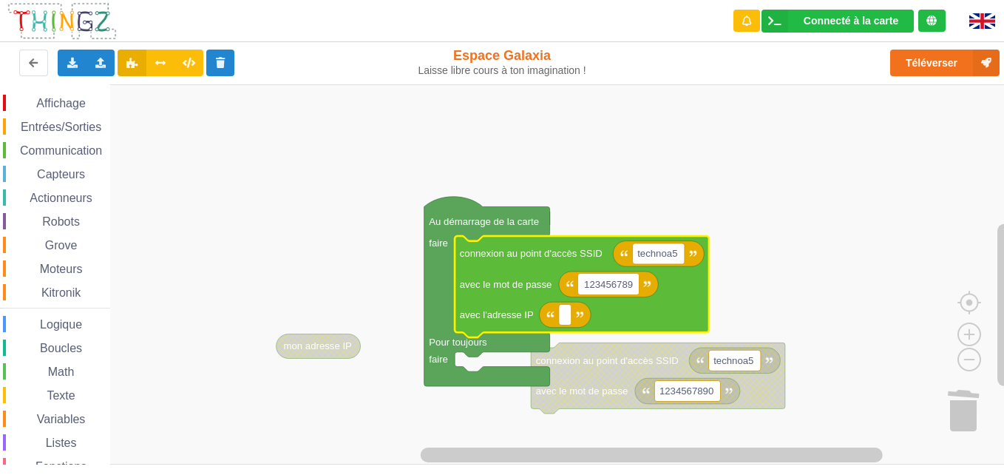
type input "1234567890"
click at [562, 324] on rect "Espace de travail de Blocky" at bounding box center [565, 314] width 13 height 21
type input "[TECHNICAL_ID]"
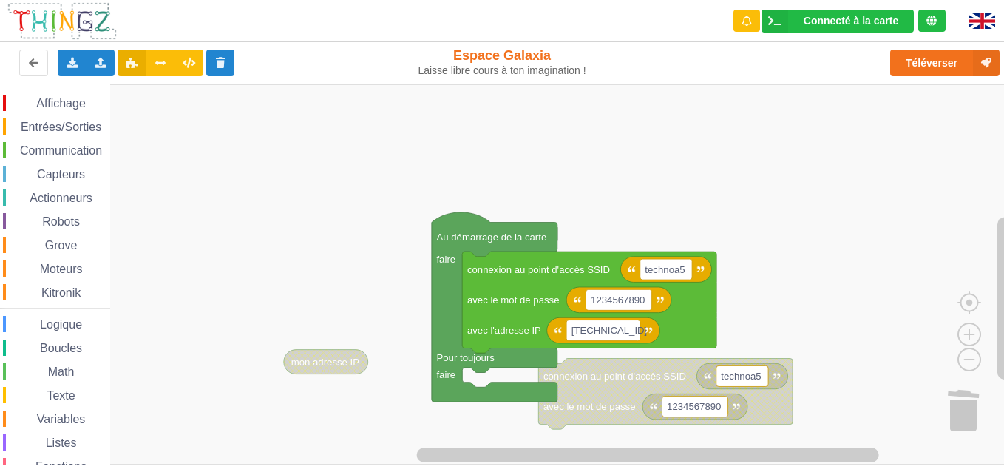
click at [808, 221] on div "Affichage Entrées/Sorties Communication Capteurs Actionneurs Robots Grove Moteu…" at bounding box center [507, 274] width 1015 height 380
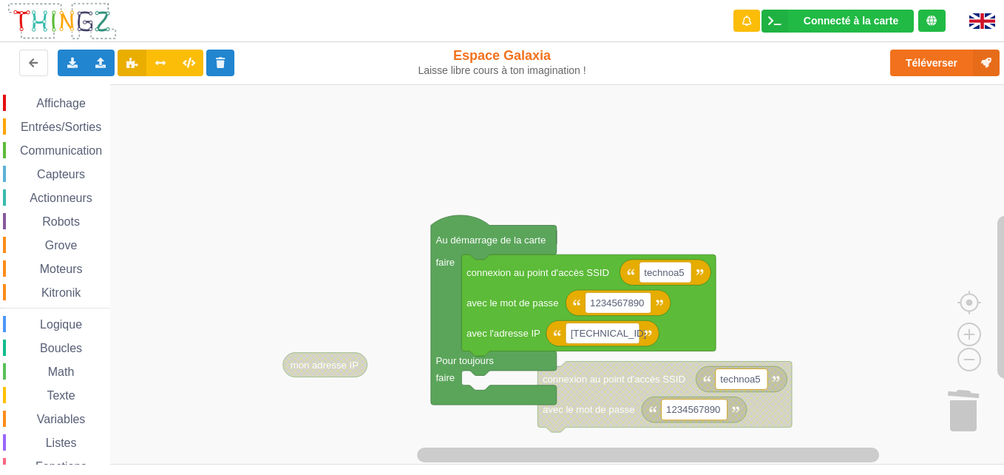
click at [533, 165] on rect "Espace de travail de Blocky" at bounding box center [507, 274] width 1015 height 380
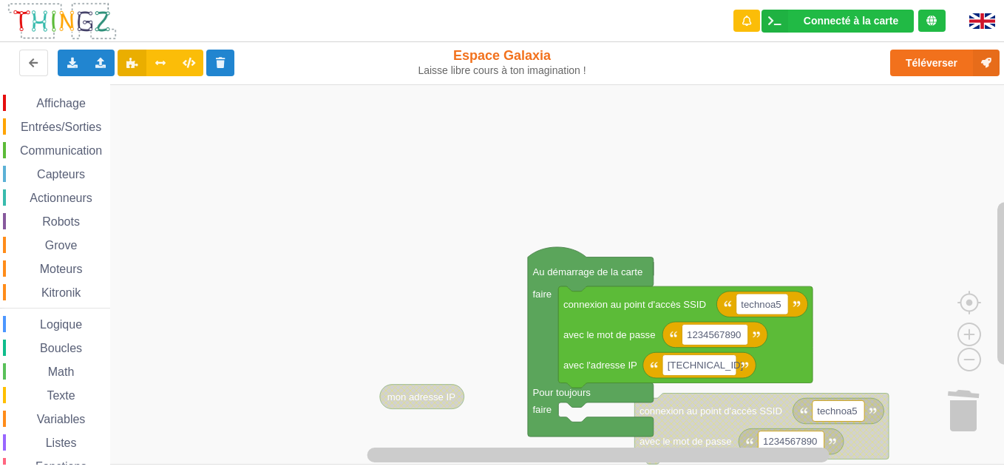
click at [672, 227] on div "Affichage Entrées/Sorties Communication Capteurs Actionneurs Robots Grove Moteu…" at bounding box center [507, 274] width 1015 height 380
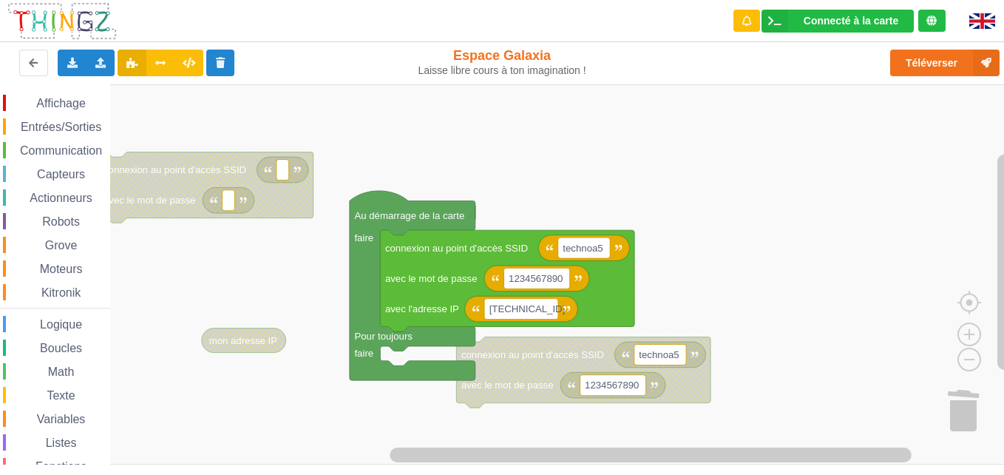
click at [541, 143] on div "Affichage Entrées/Sorties Communication Capteurs Actionneurs Robots Grove Moteu…" at bounding box center [507, 274] width 1015 height 380
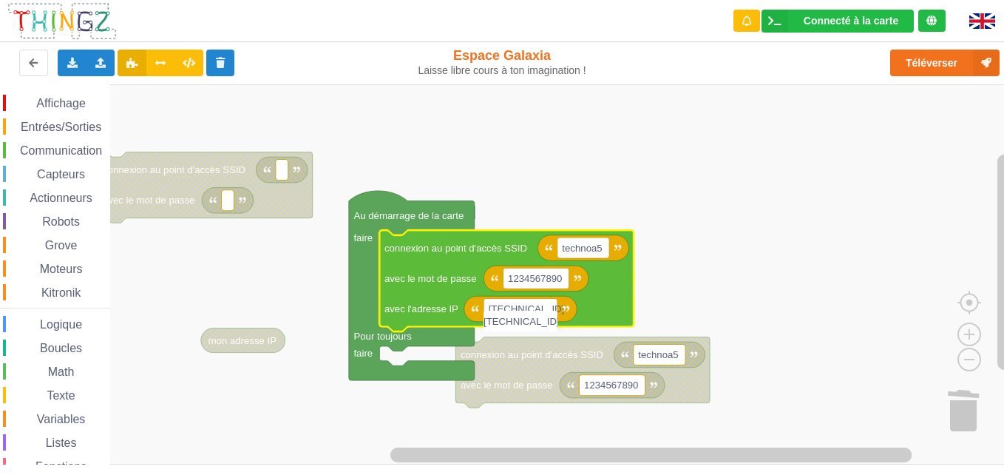
click at [509, 324] on input "[TECHNICAL_ID]" at bounding box center [521, 321] width 74 height 21
click at [547, 322] on input "[TECHNICAL_ID]" at bounding box center [521, 321] width 74 height 21
drag, startPoint x: 548, startPoint y: 322, endPoint x: 536, endPoint y: 323, distance: 11.9
click at [536, 323] on input "[TECHNICAL_ID]" at bounding box center [521, 321] width 74 height 21
type input "[TECHNICAL_ID]"
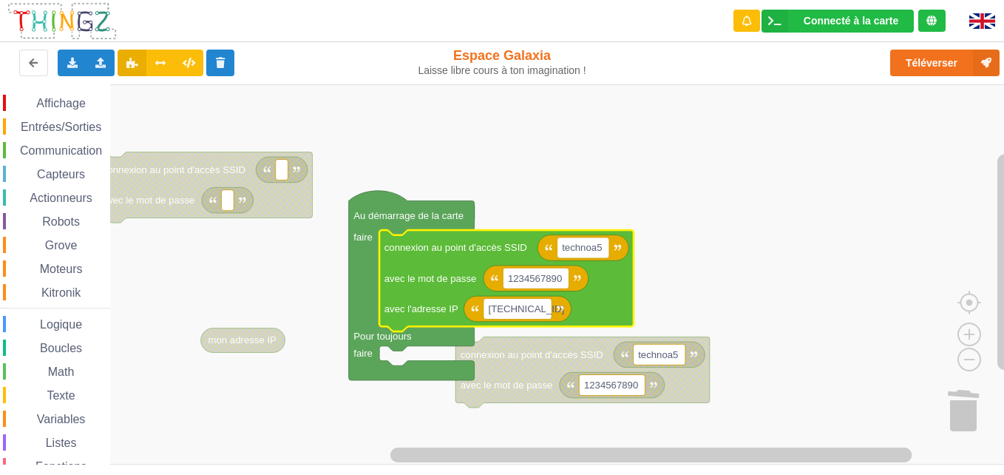
click at [689, 285] on rect "Espace de travail de Blocky" at bounding box center [507, 274] width 1015 height 380
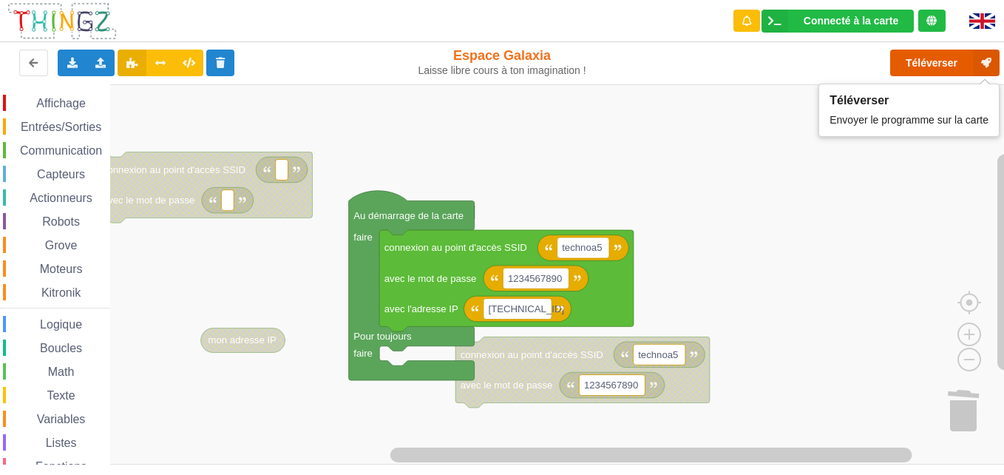
click at [925, 55] on button "Téléverser" at bounding box center [945, 63] width 109 height 27
